Goal: Information Seeking & Learning: Check status

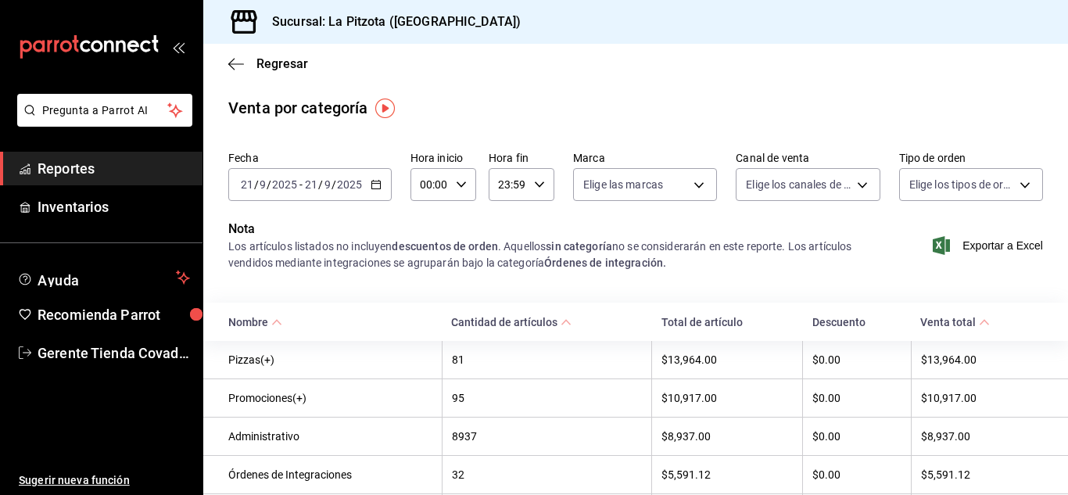
click at [382, 184] on div "[DATE] [DATE] - [DATE] [DATE]" at bounding box center [309, 184] width 163 height 33
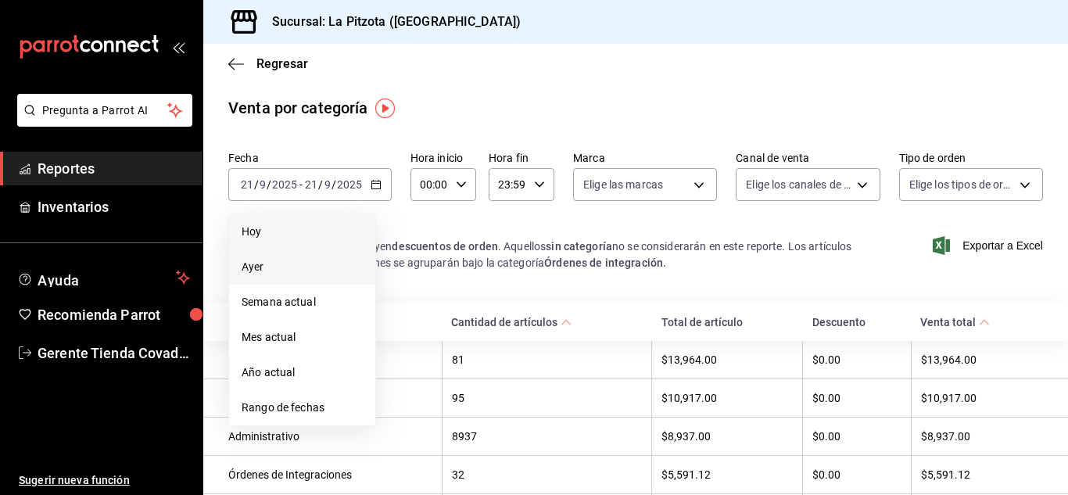
click at [260, 234] on span "Hoy" at bounding box center [302, 232] width 121 height 16
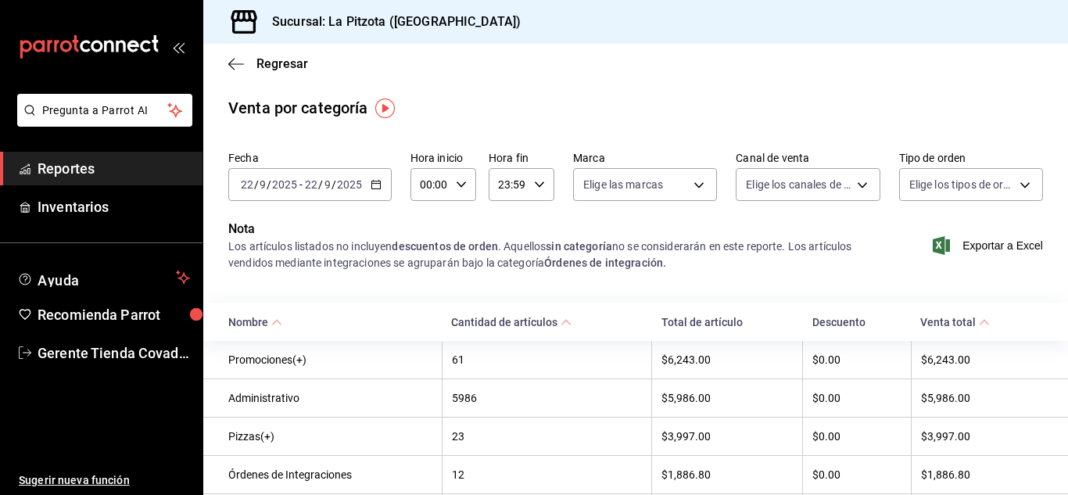
click at [239, 77] on div "Regresar" at bounding box center [635, 64] width 865 height 40
click at [241, 69] on icon "button" at bounding box center [236, 64] width 16 height 14
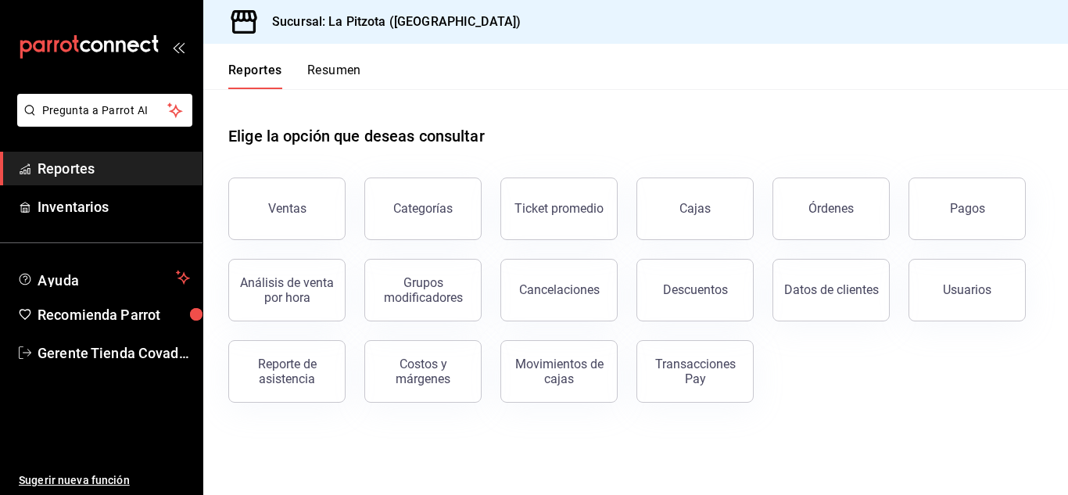
click at [335, 68] on button "Resumen" at bounding box center [334, 76] width 54 height 27
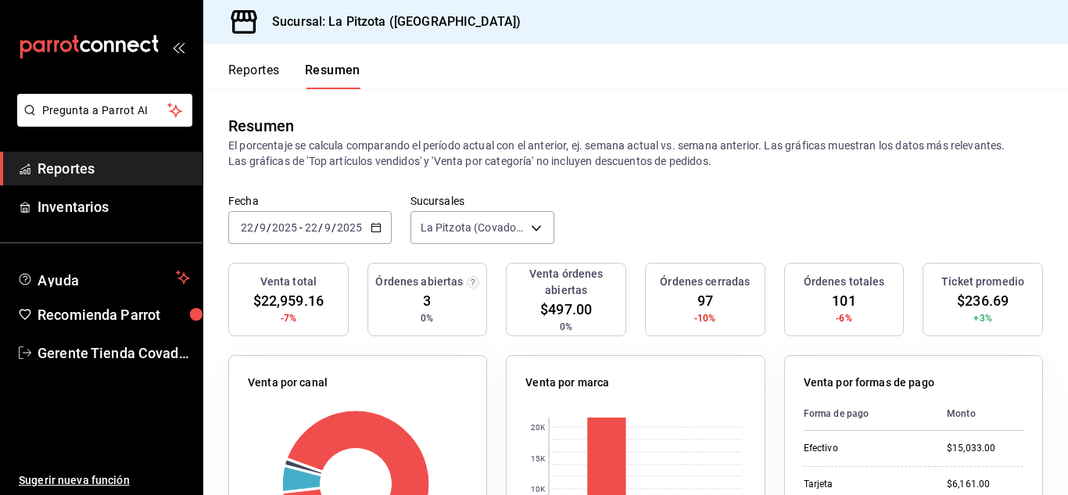
click at [264, 76] on button "Reportes" at bounding box center [254, 76] width 52 height 27
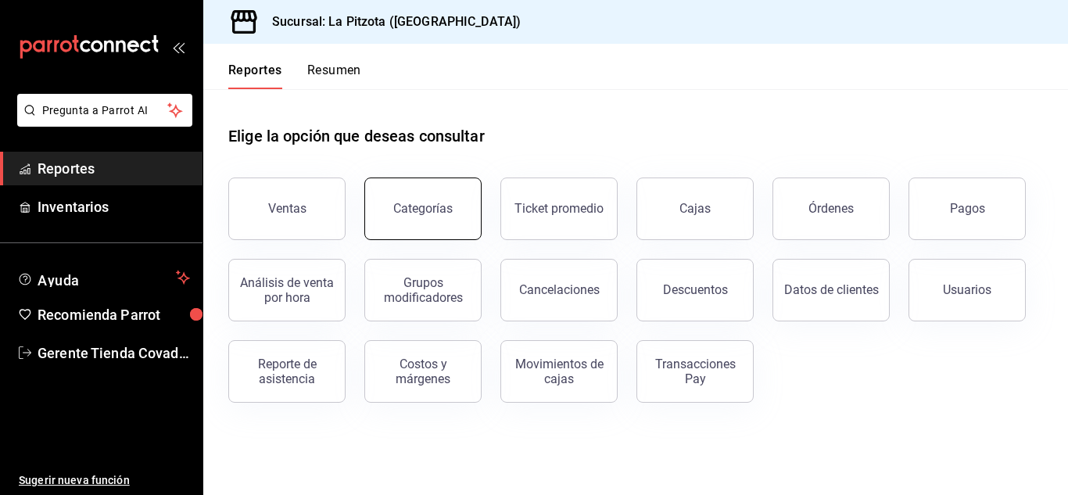
click at [422, 224] on button "Categorías" at bounding box center [422, 209] width 117 height 63
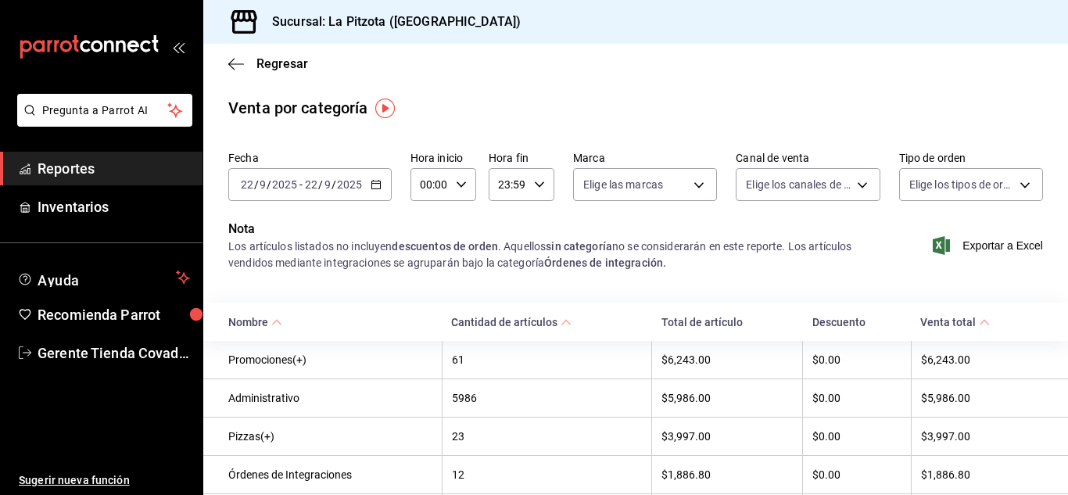
click at [224, 66] on div "Regresar" at bounding box center [635, 64] width 865 height 40
click at [233, 63] on icon "button" at bounding box center [236, 64] width 16 height 14
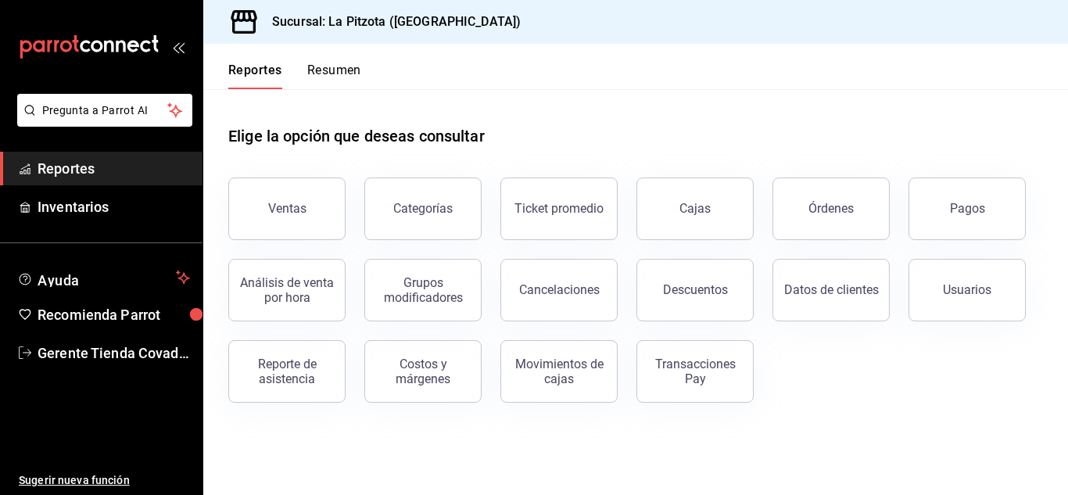
click at [332, 62] on div "Reportes Resumen" at bounding box center [282, 66] width 158 height 45
click at [344, 46] on div "Reportes Resumen" at bounding box center [282, 66] width 158 height 45
click at [336, 74] on button "Resumen" at bounding box center [334, 76] width 54 height 27
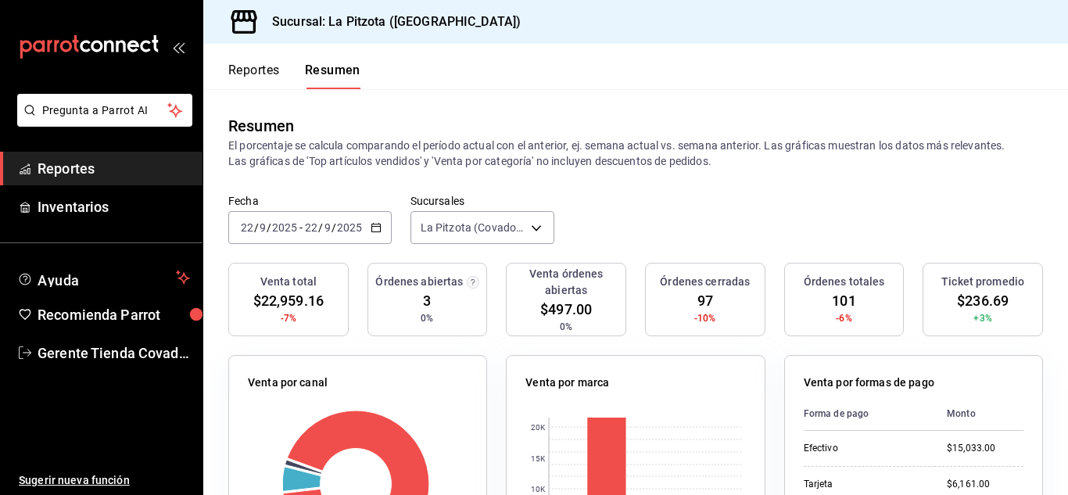
click at [238, 70] on button "Reportes" at bounding box center [254, 76] width 52 height 27
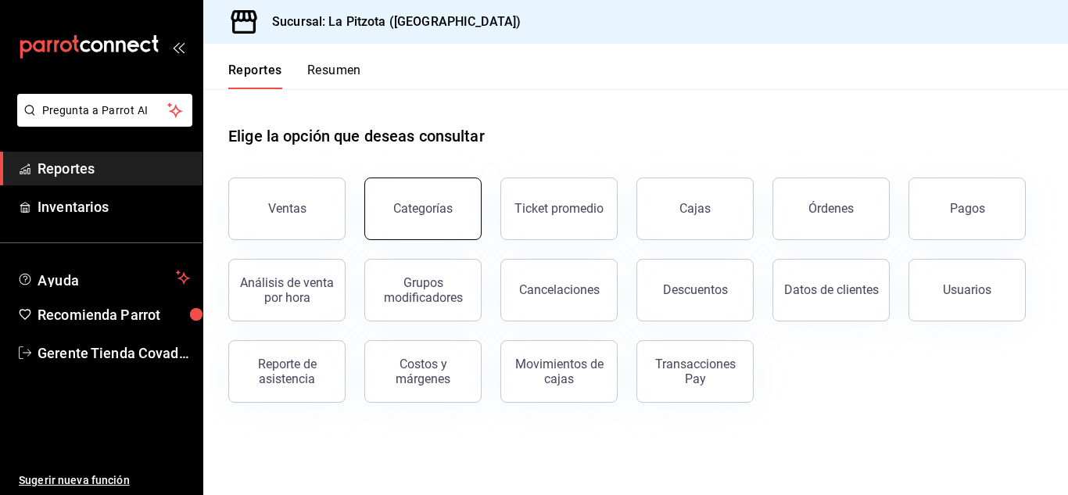
click at [404, 210] on div "Categorías" at bounding box center [422, 208] width 59 height 15
